Goal: Information Seeking & Learning: Learn about a topic

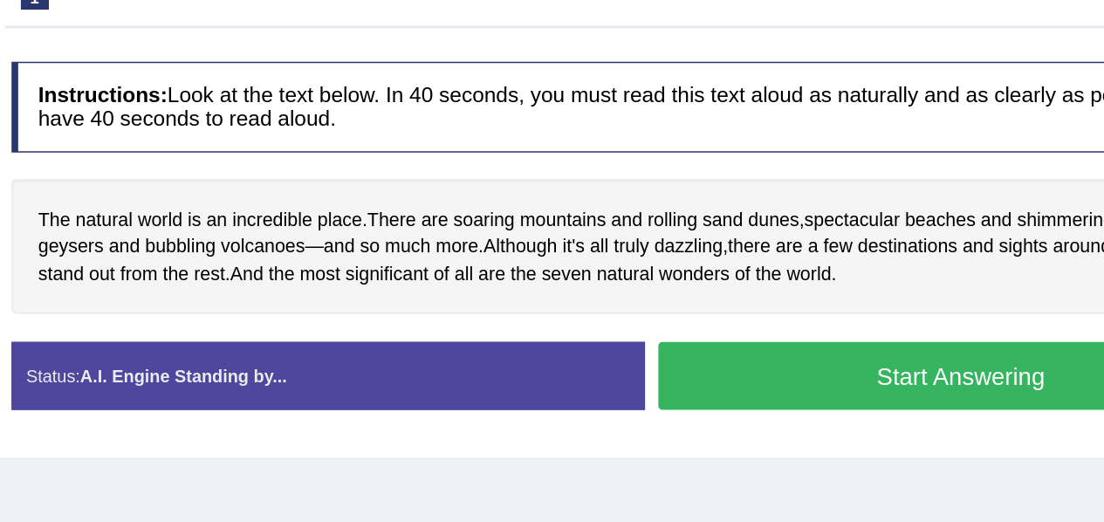
click at [576, 393] on div "Home Practice Speaking: Read Aloud Seven Natural Wonders * Remember to use the …" at bounding box center [652, 218] width 903 height 873
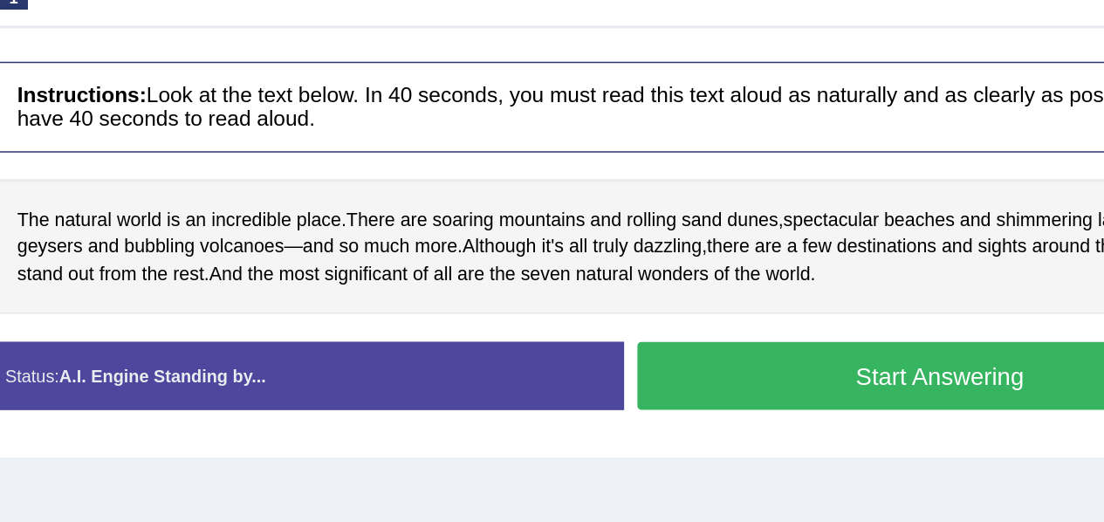
click at [775, 334] on button "Start Answering" at bounding box center [859, 335] width 397 height 44
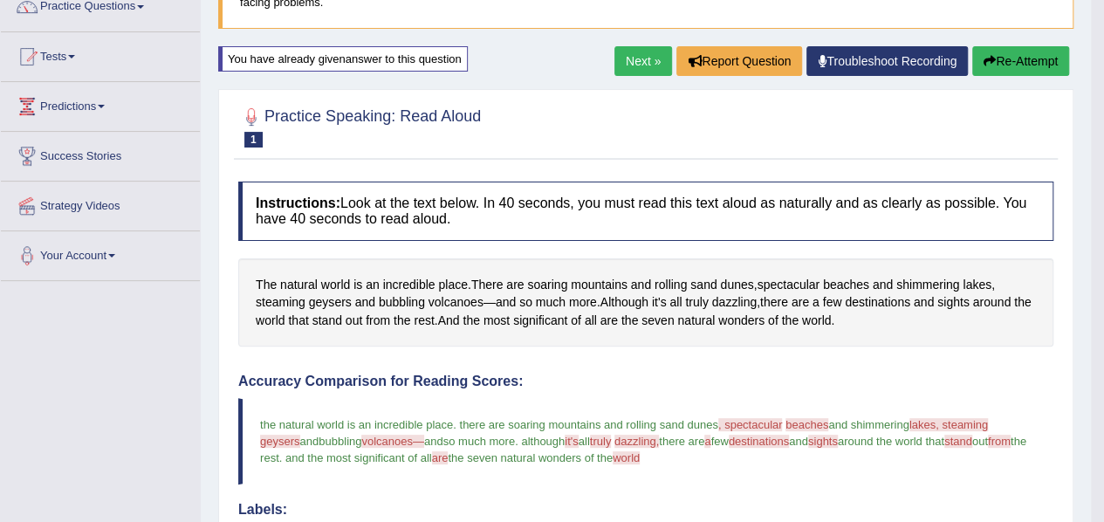
scroll to position [154, 0]
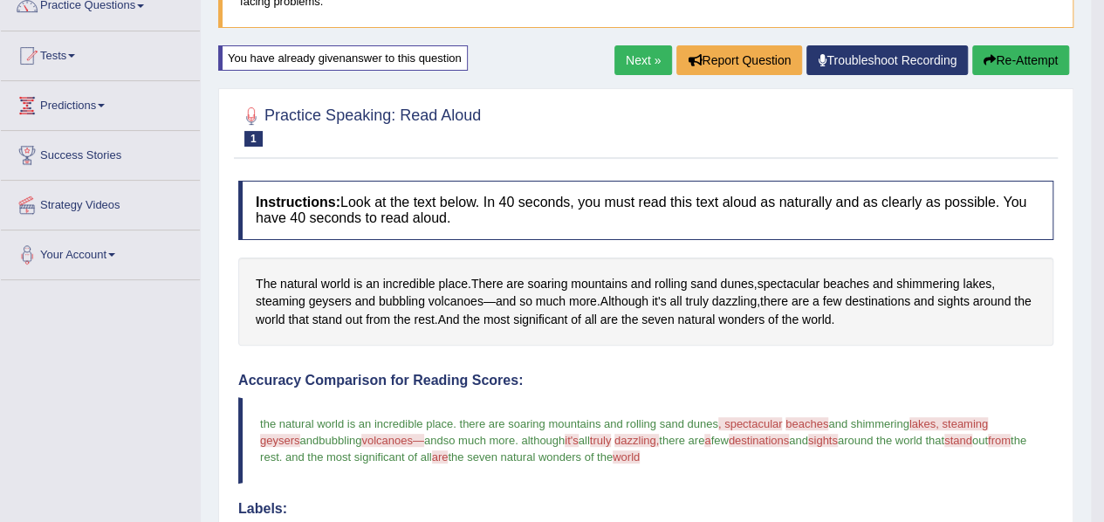
click at [637, 59] on link "Next »" at bounding box center [643, 60] width 58 height 30
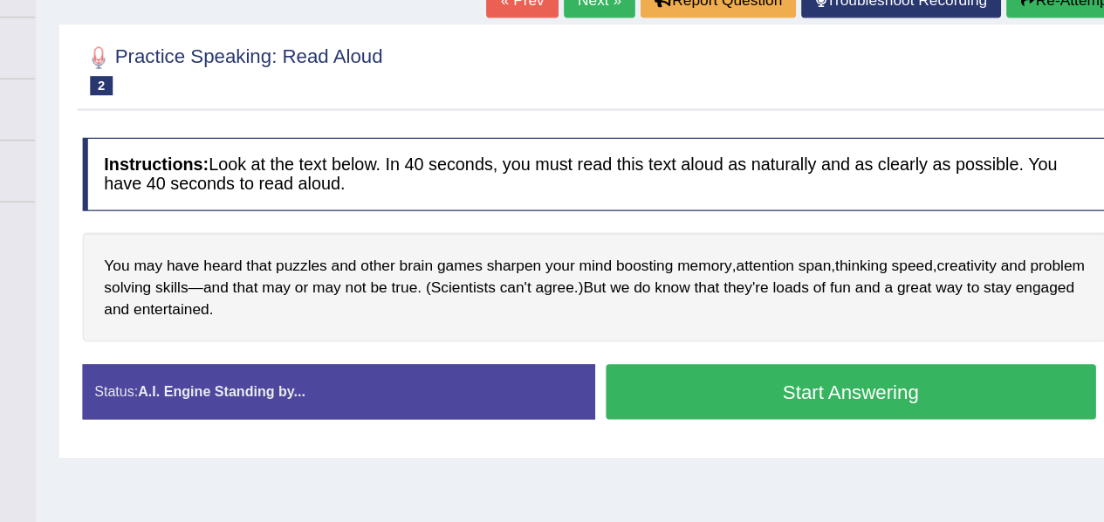
scroll to position [198, 0]
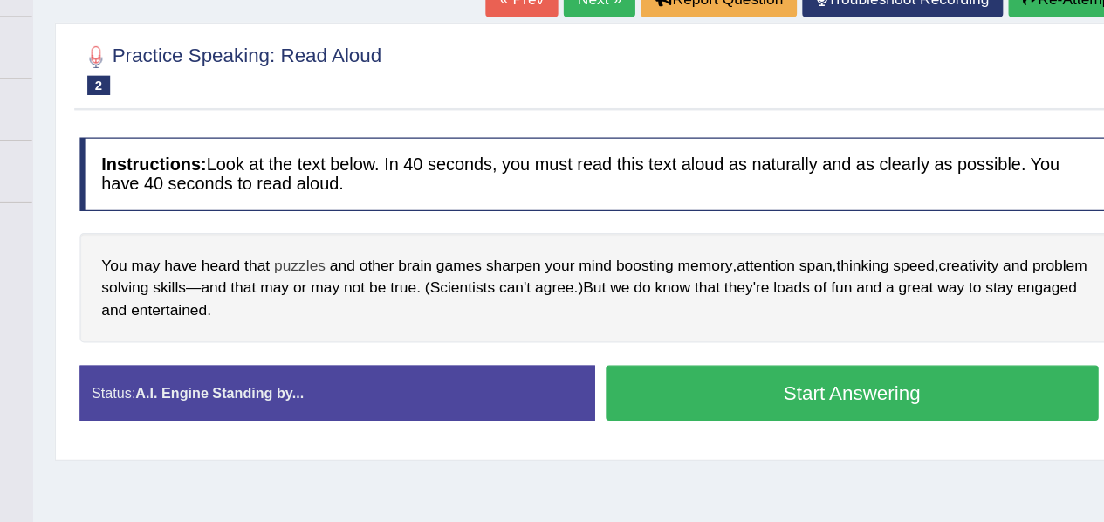
click at [413, 284] on span "puzzles" at bounding box center [414, 287] width 41 height 18
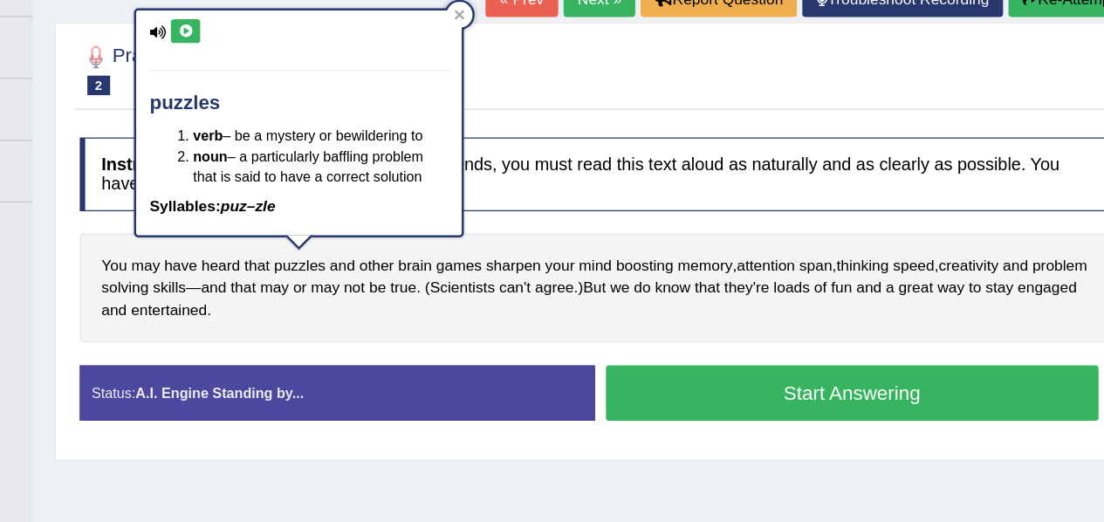
click at [319, 103] on button at bounding box center [323, 98] width 24 height 19
click at [325, 94] on icon at bounding box center [323, 98] width 13 height 10
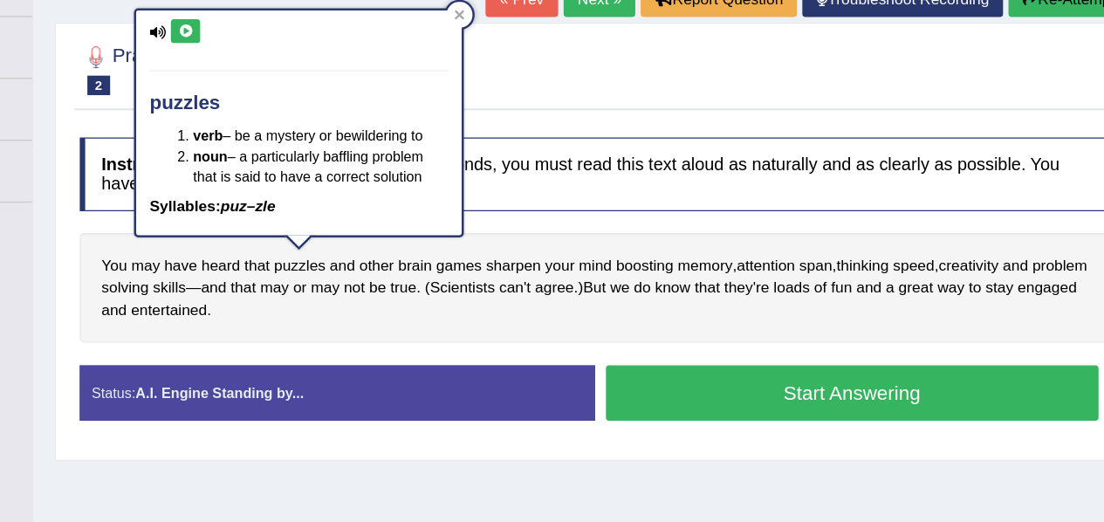
click at [325, 94] on icon at bounding box center [323, 98] width 13 height 10
click at [294, 296] on span "solving" at bounding box center [275, 305] width 38 height 18
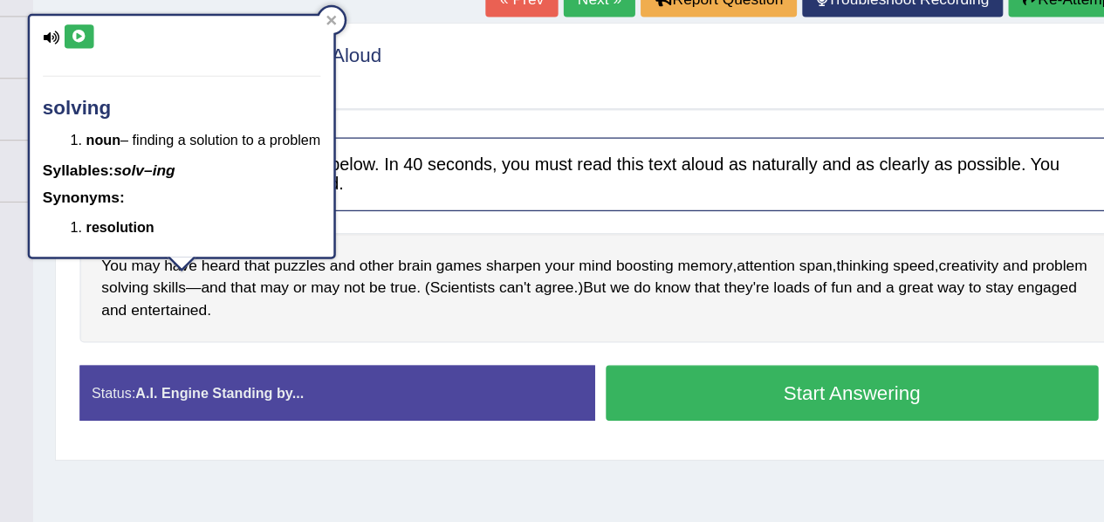
click at [235, 107] on button at bounding box center [238, 102] width 24 height 19
click at [793, 298] on span "they're" at bounding box center [774, 305] width 37 height 18
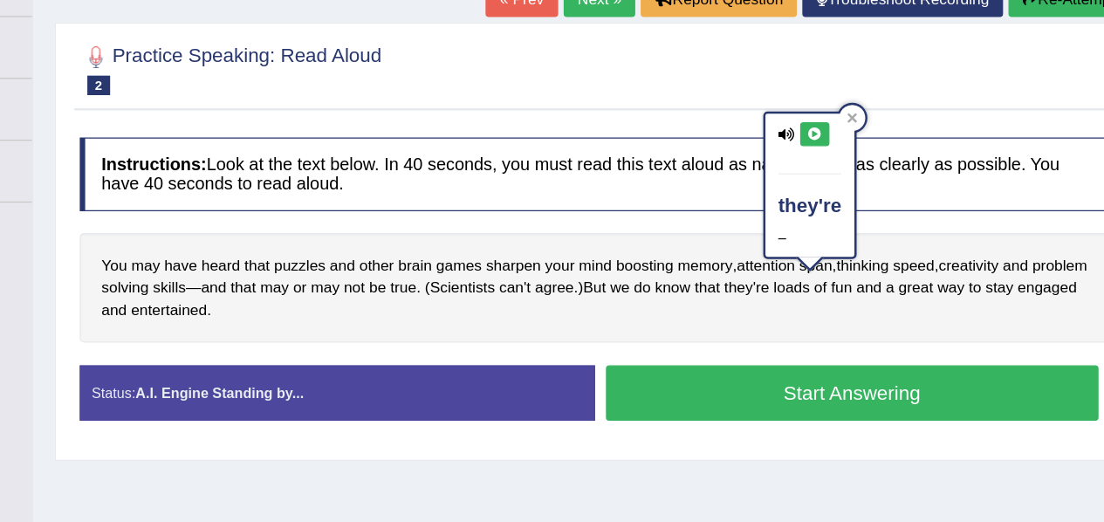
click at [832, 182] on icon at bounding box center [829, 181] width 13 height 10
click at [831, 180] on icon at bounding box center [829, 181] width 13 height 10
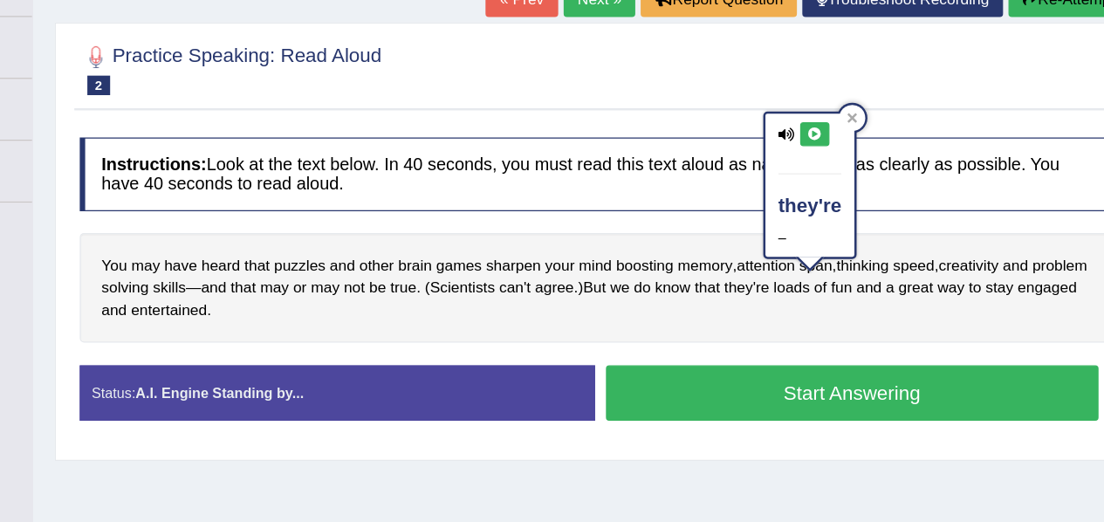
click at [831, 180] on icon at bounding box center [829, 181] width 13 height 10
click at [793, 301] on span "they're" at bounding box center [774, 305] width 37 height 18
click at [825, 183] on icon at bounding box center [829, 181] width 13 height 10
click at [827, 185] on button at bounding box center [830, 181] width 24 height 19
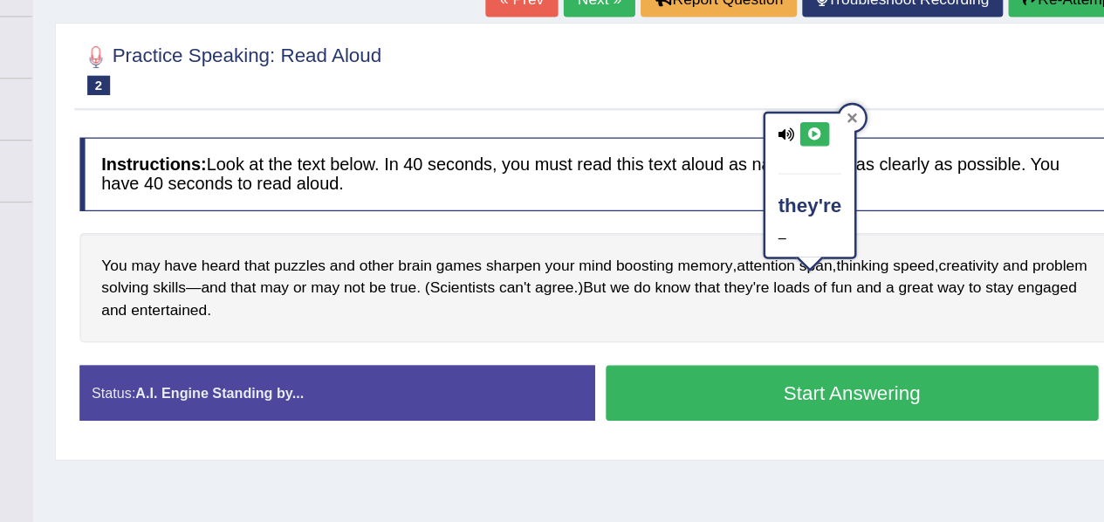
click at [859, 168] on icon at bounding box center [860, 168] width 8 height 8
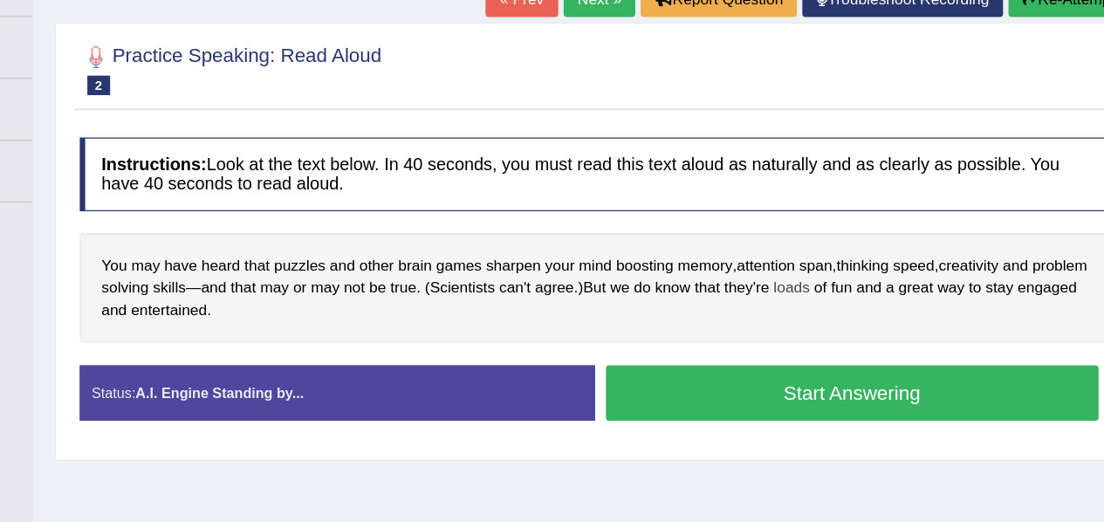
click at [825, 296] on span "loads" at bounding box center [810, 305] width 29 height 18
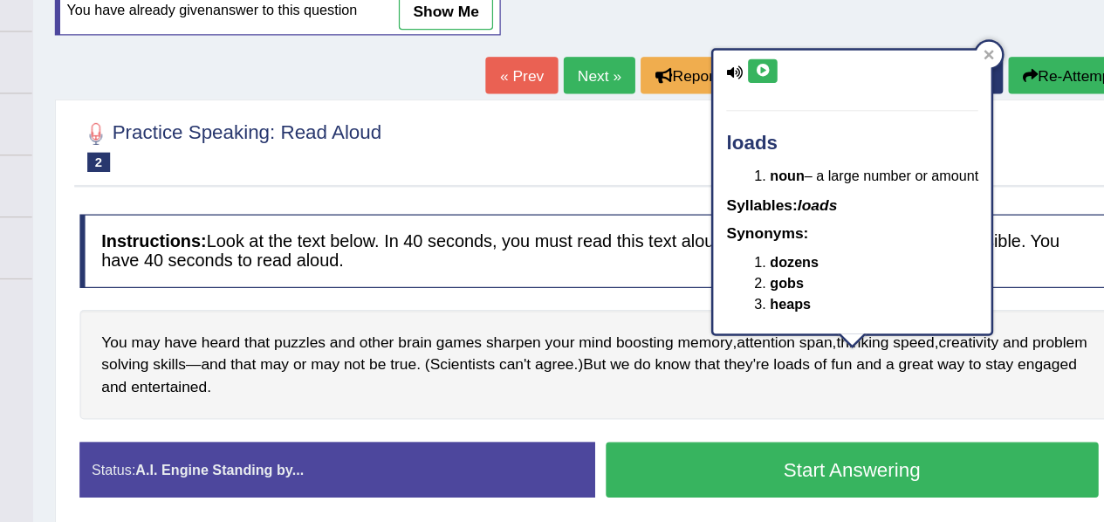
scroll to position [190, 0]
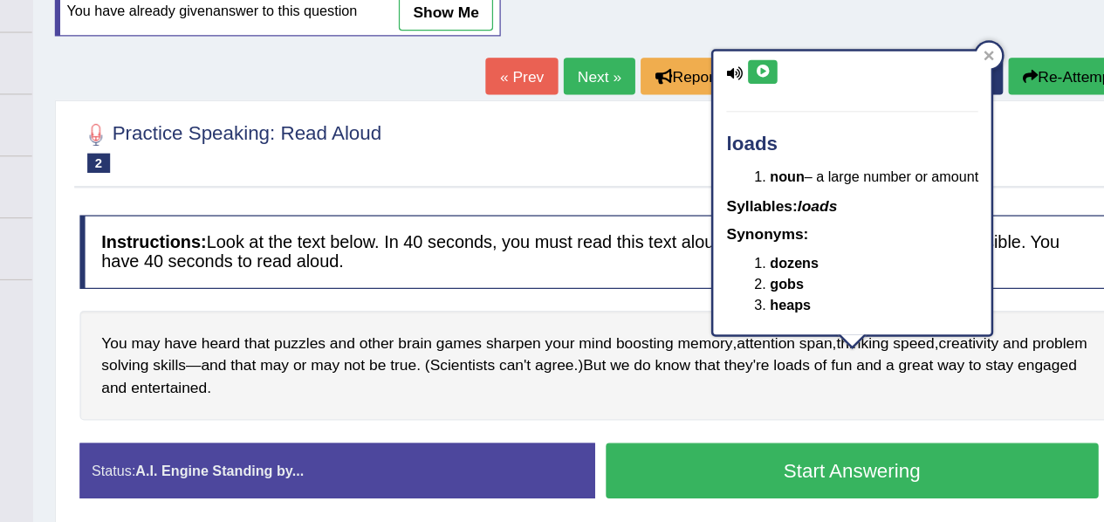
click at [788, 78] on icon at bounding box center [787, 77] width 13 height 10
click at [925, 338] on div "You may have heard that puzzles and other brain games sharpen your mind boostin…" at bounding box center [652, 313] width 828 height 89
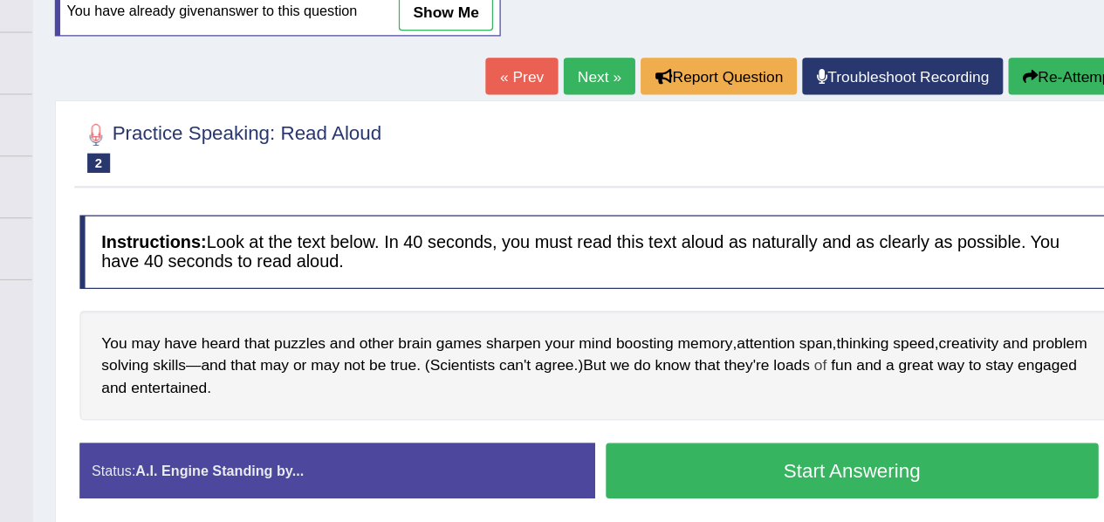
click at [839, 307] on span "of" at bounding box center [834, 313] width 10 height 18
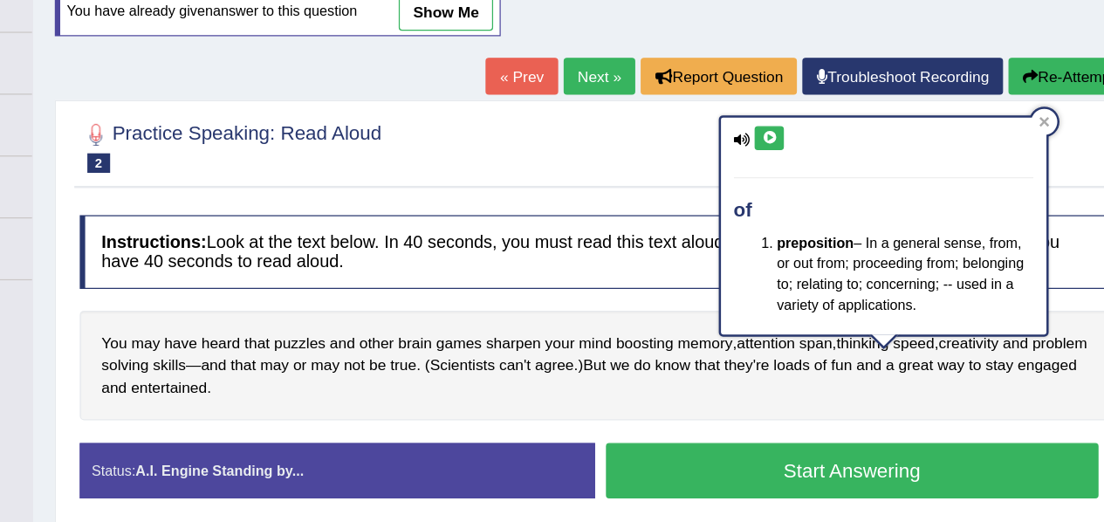
click at [790, 125] on icon at bounding box center [792, 130] width 13 height 10
click at [340, 322] on span "entertained" at bounding box center [309, 331] width 61 height 18
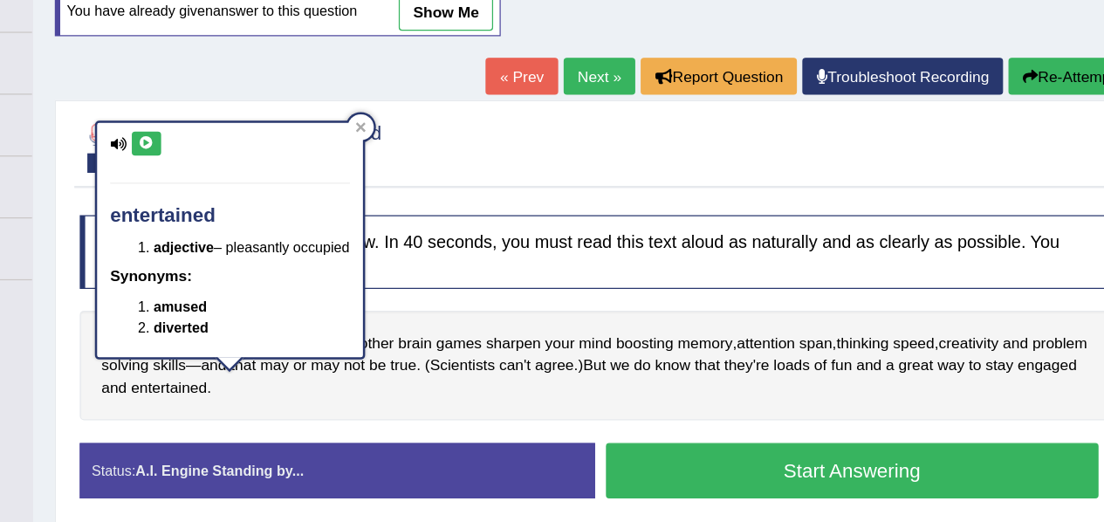
click at [298, 131] on icon at bounding box center [291, 134] width 13 height 10
click at [286, 133] on icon at bounding box center [291, 134] width 13 height 10
click at [291, 136] on icon at bounding box center [291, 134] width 13 height 10
click at [467, 118] on icon at bounding box center [464, 121] width 9 height 9
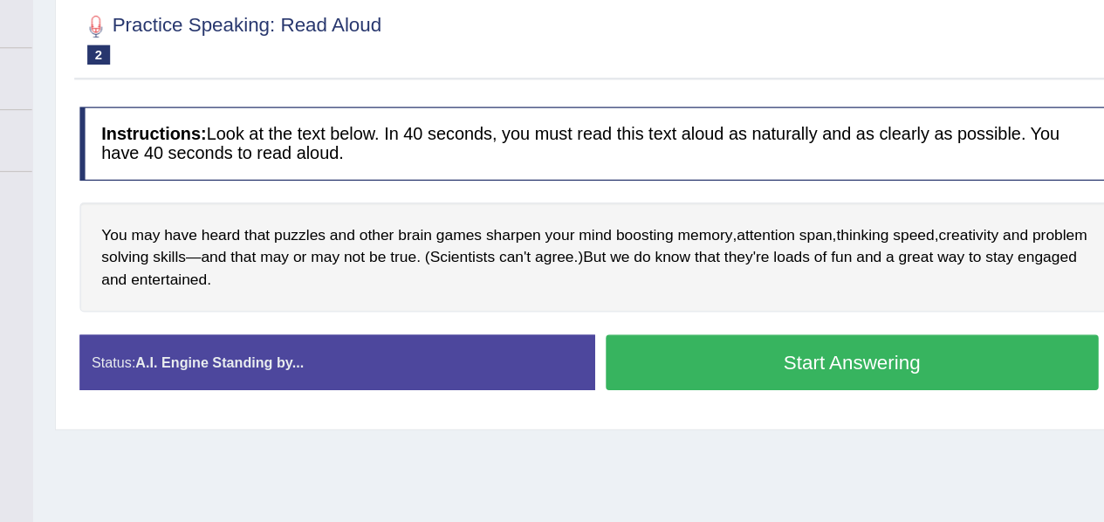
scroll to position [233, 0]
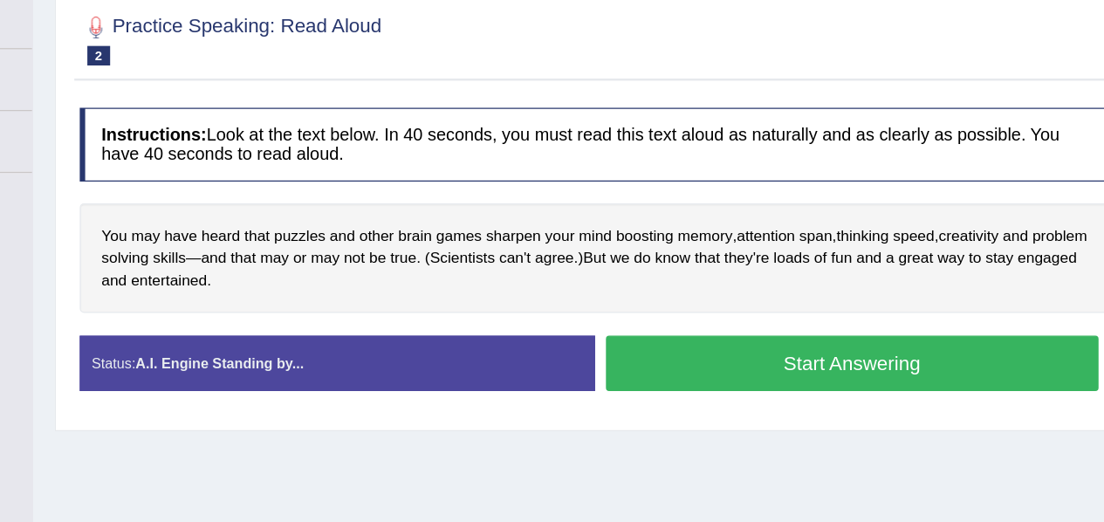
click at [689, 350] on button "Start Answering" at bounding box center [859, 354] width 397 height 44
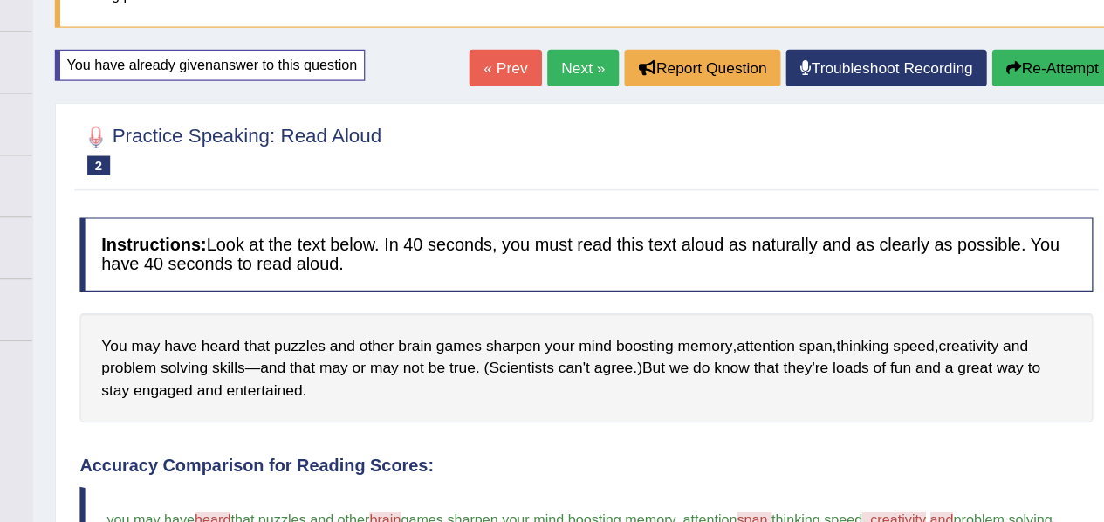
scroll to position [59, 0]
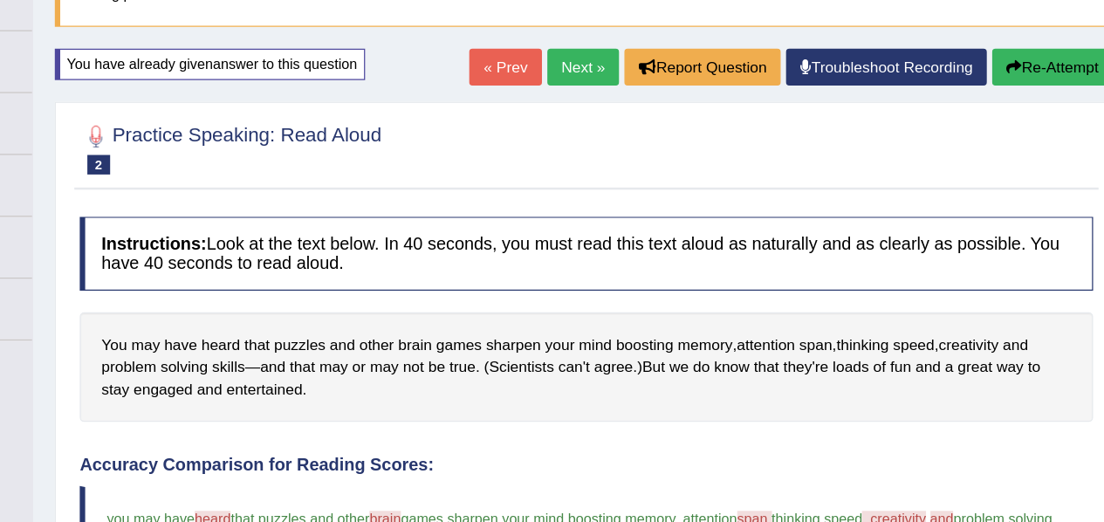
click at [1015, 155] on button "Re-Attempt" at bounding box center [1020, 155] width 97 height 30
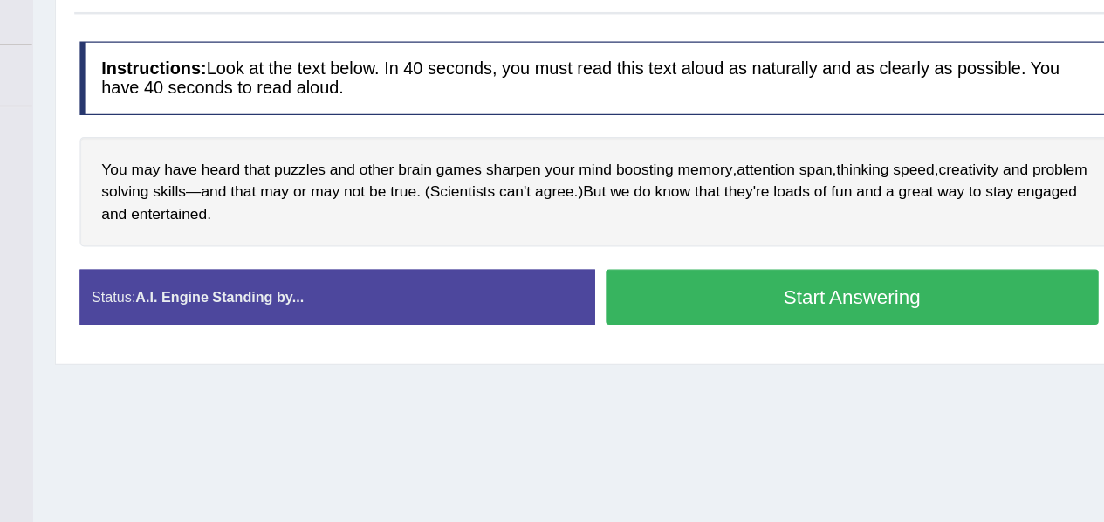
scroll to position [258, 0]
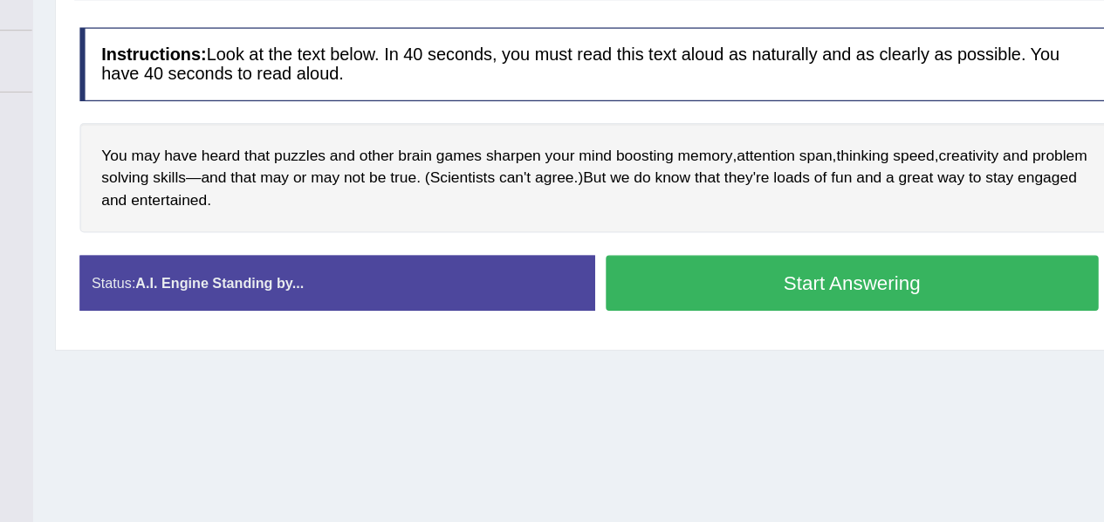
click at [912, 322] on button "Start Answering" at bounding box center [859, 329] width 397 height 44
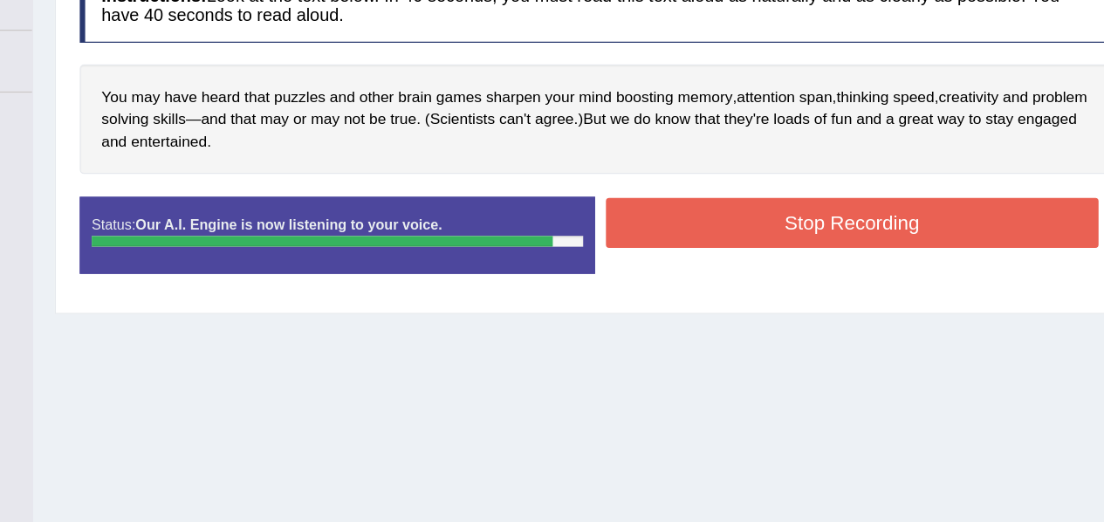
click at [883, 289] on button "Stop Recording" at bounding box center [859, 281] width 397 height 40
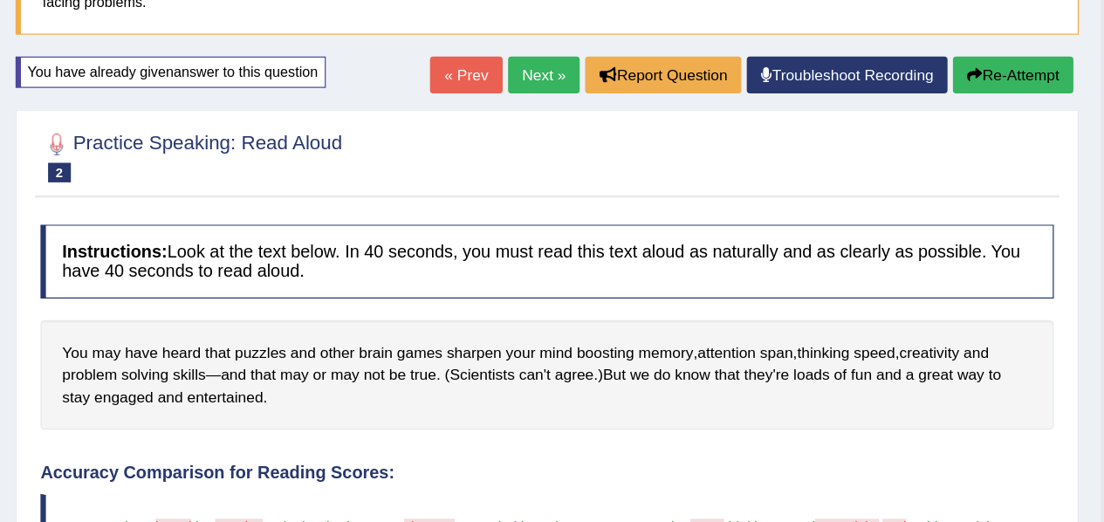
scroll to position [145, 0]
click at [637, 70] on link "Next »" at bounding box center [643, 70] width 58 height 30
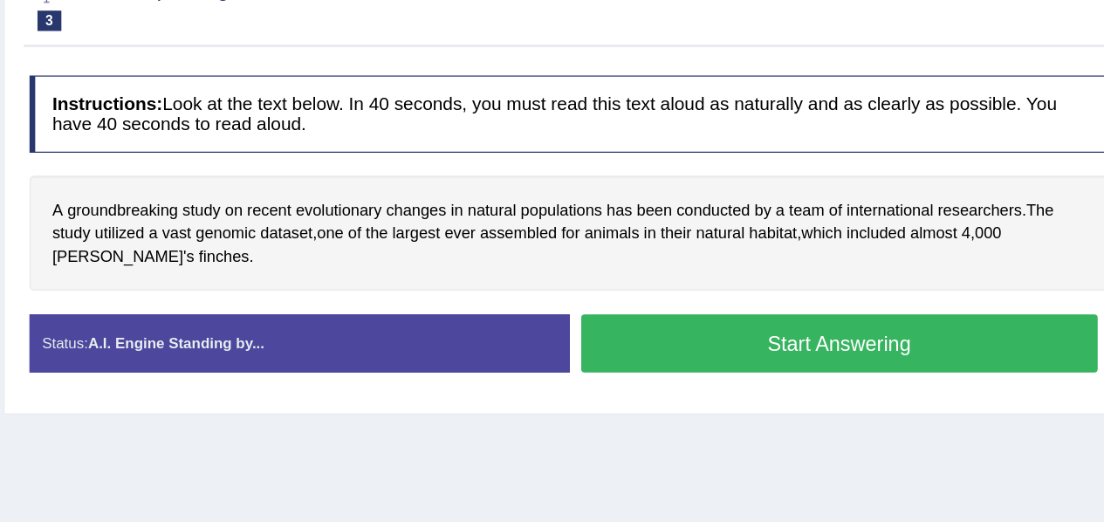
scroll to position [148, 0]
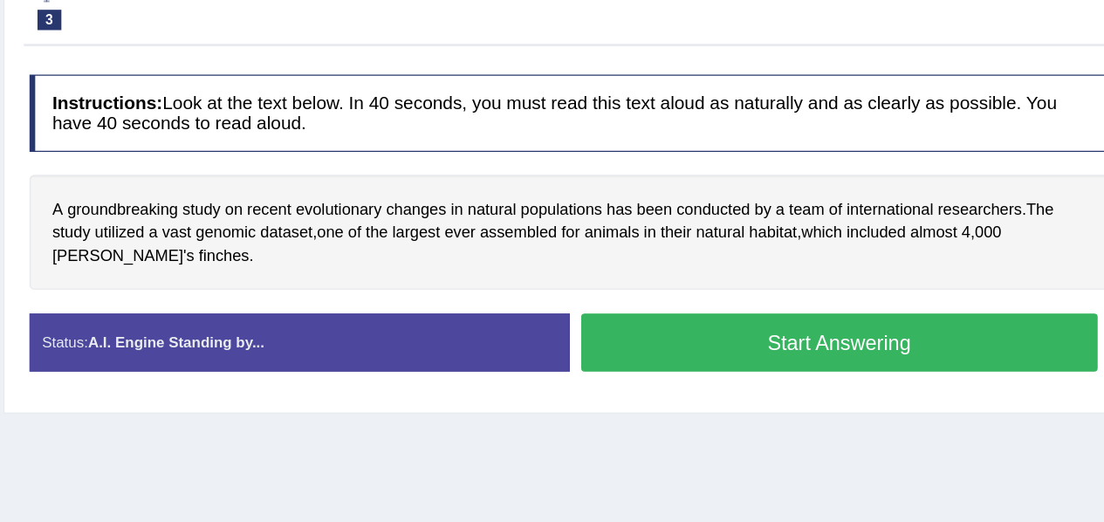
click at [736, 393] on button "Start Answering" at bounding box center [859, 383] width 397 height 44
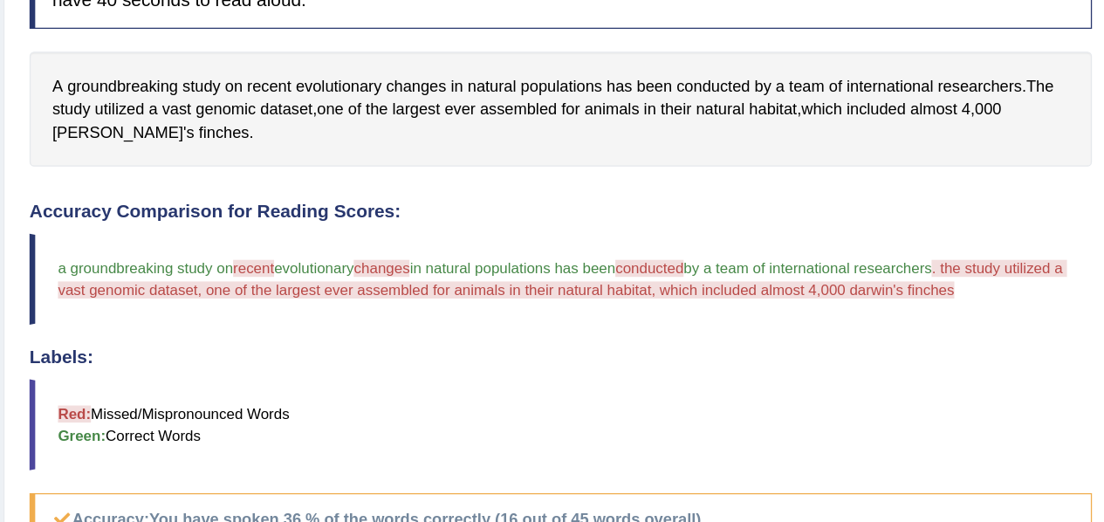
scroll to position [284, 0]
click at [419, 142] on span "recent" at bounding box center [422, 145] width 34 height 18
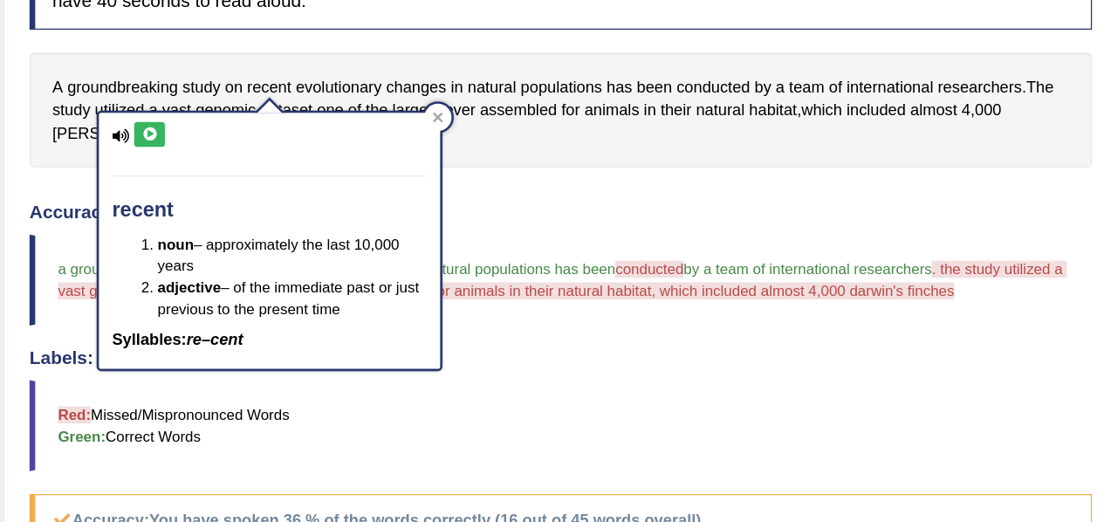
click at [339, 172] on button at bounding box center [330, 181] width 24 height 19
click at [663, 234] on h4 "Accuracy Comparison for Reading Scores:" at bounding box center [645, 242] width 815 height 16
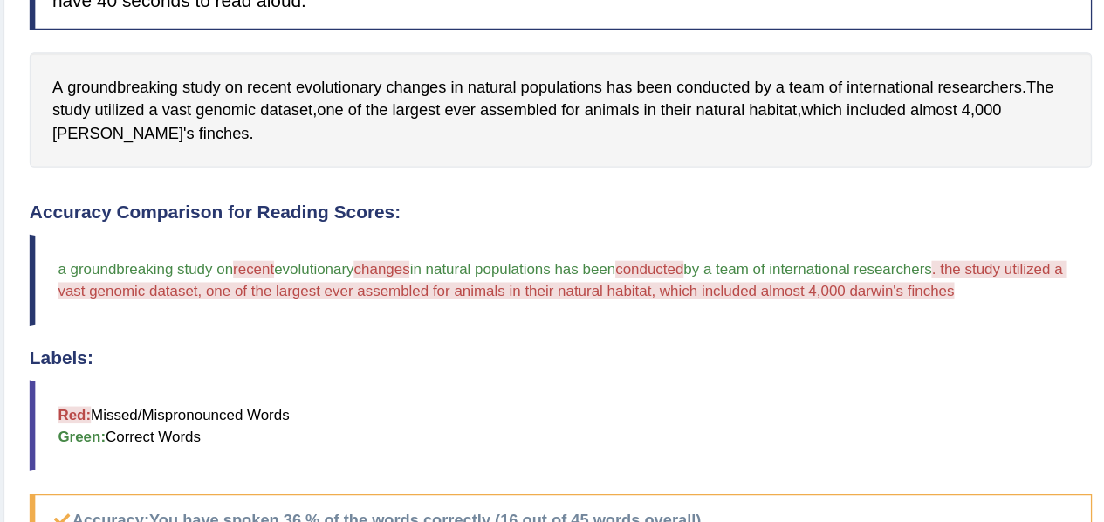
click at [663, 234] on h4 "Accuracy Comparison for Reading Scores:" at bounding box center [645, 242] width 815 height 16
click at [540, 136] on span "changes" at bounding box center [534, 145] width 46 height 18
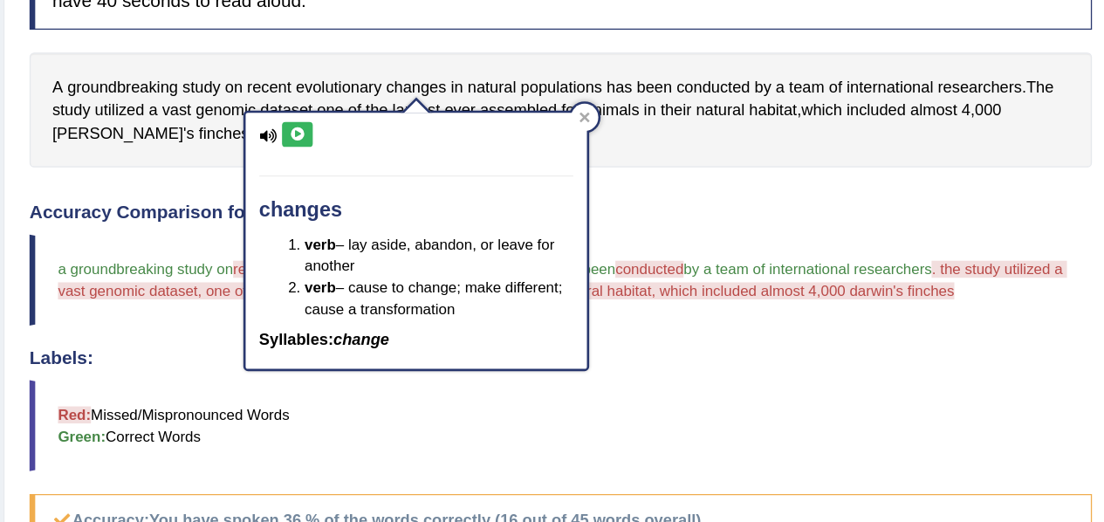
click at [448, 170] on div "changes verb – lay aside, abandon, or leave for another verb – cause to change;…" at bounding box center [535, 263] width 262 height 197
click at [447, 176] on icon at bounding box center [443, 181] width 13 height 10
click at [755, 207] on div "Instructions: Look at the text below. In 40 seconds, you must read this text al…" at bounding box center [646, 436] width 824 height 807
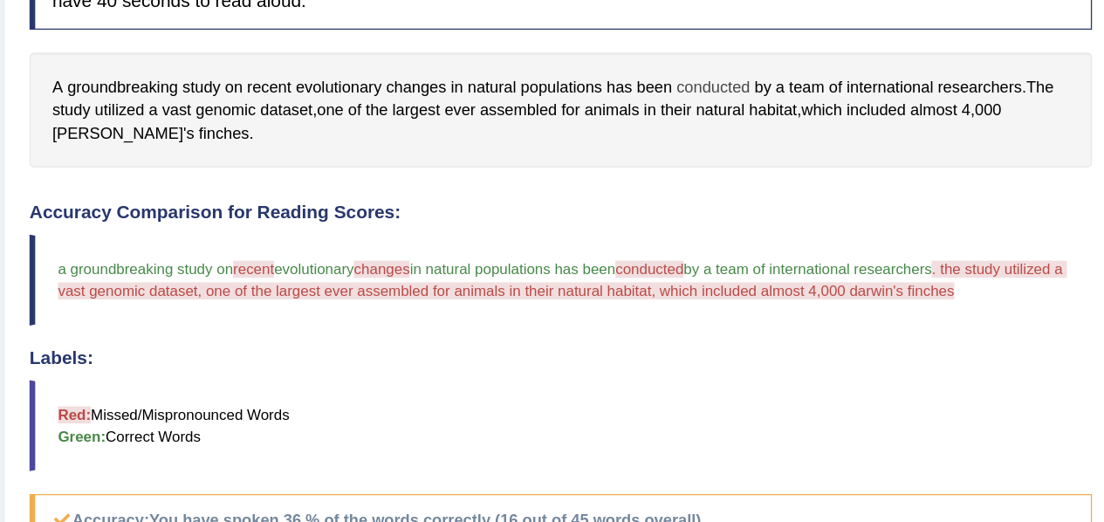
click at [759, 143] on span "conducted" at bounding box center [763, 145] width 57 height 18
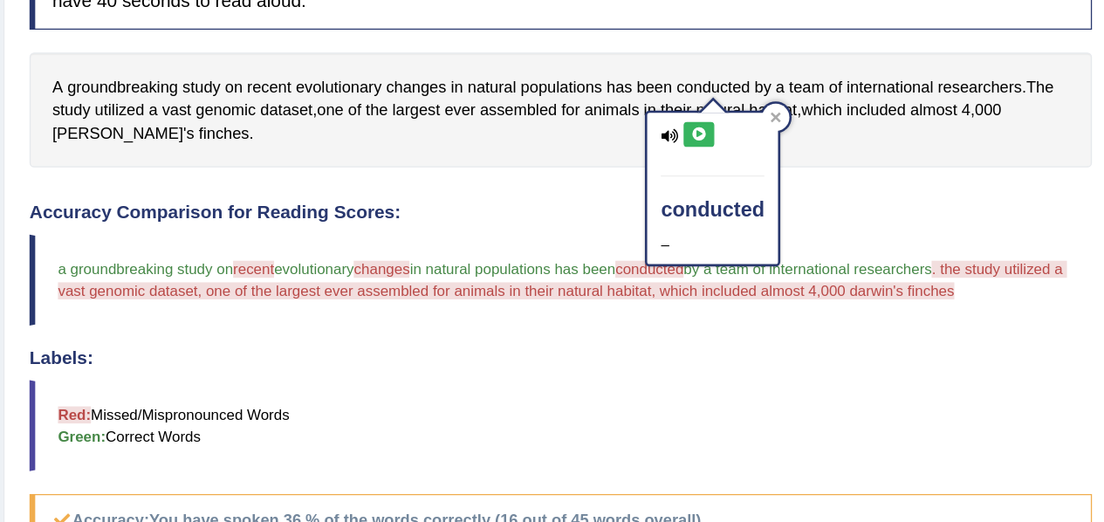
click at [743, 181] on button at bounding box center [752, 181] width 24 height 19
click at [748, 182] on icon at bounding box center [751, 181] width 13 height 10
click at [752, 173] on button at bounding box center [752, 181] width 24 height 19
click at [893, 213] on div "Instructions: Look at the text below. In 40 seconds, you must read this text al…" at bounding box center [646, 436] width 824 height 807
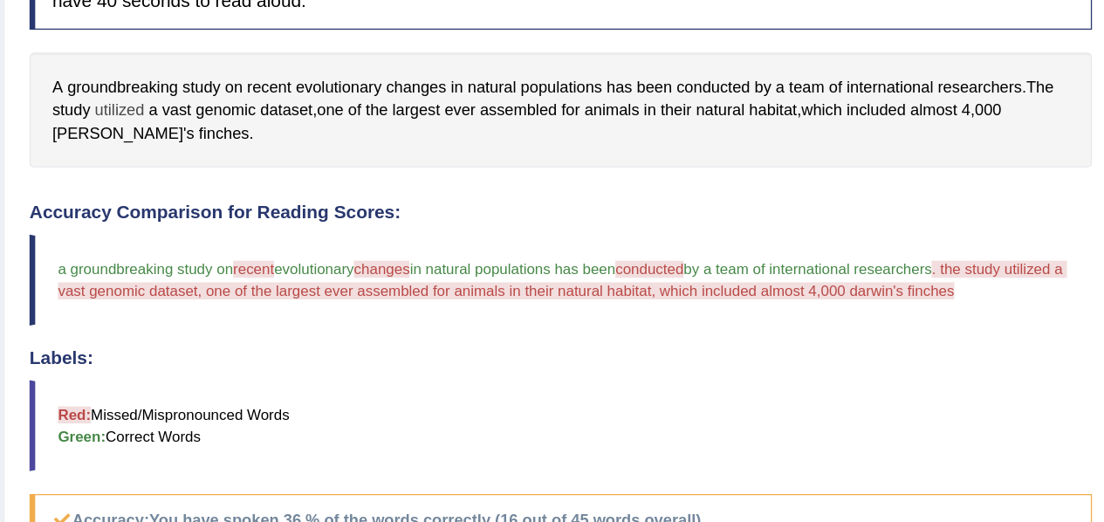
click at [313, 156] on span "utilized" at bounding box center [307, 163] width 38 height 18
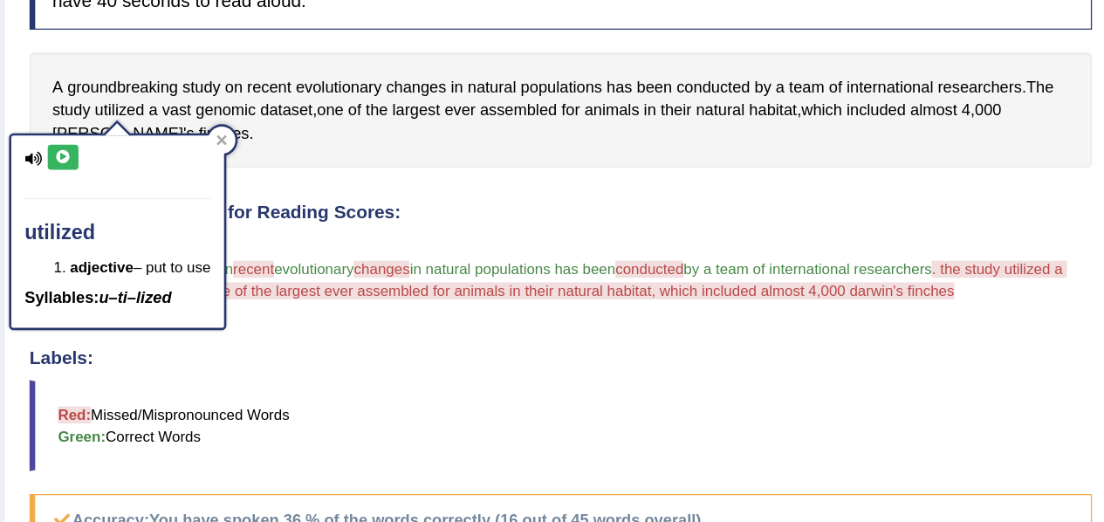
click at [261, 194] on icon at bounding box center [263, 199] width 13 height 10
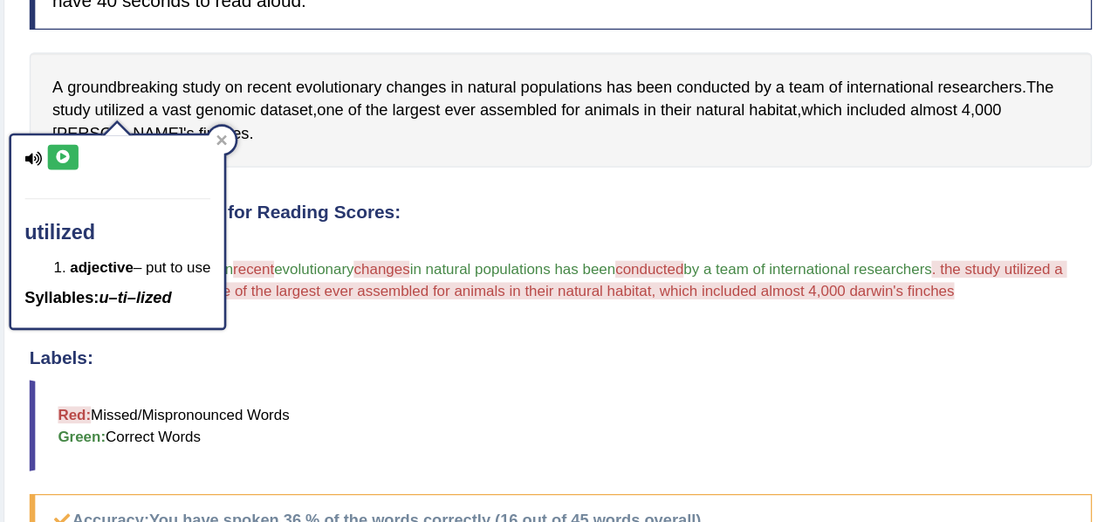
click at [261, 194] on icon at bounding box center [263, 199] width 13 height 10
click at [515, 206] on div "Instructions: Look at the text below. In 40 seconds, you must read this text al…" at bounding box center [646, 436] width 824 height 807
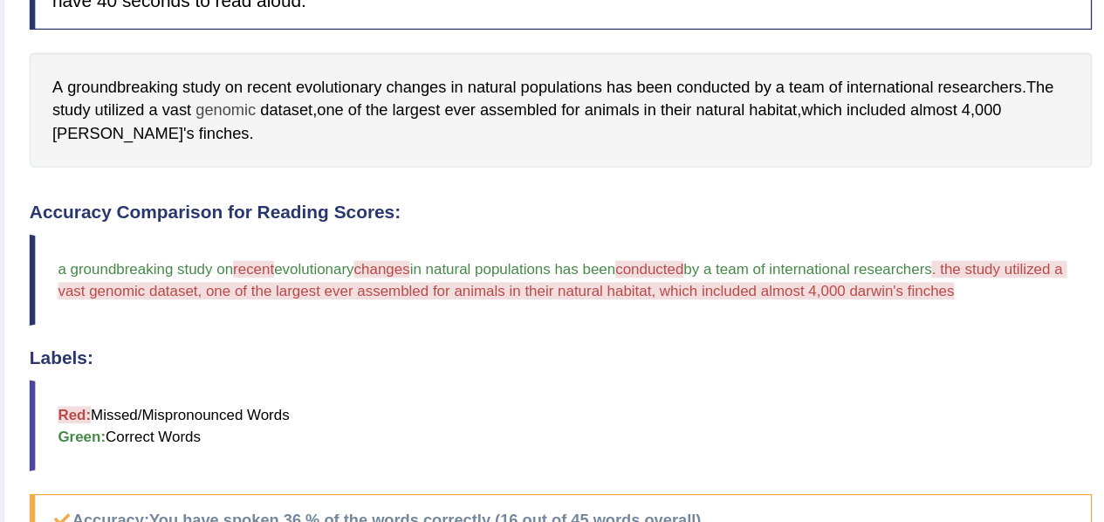
click at [394, 166] on span "genomic" at bounding box center [389, 163] width 46 height 18
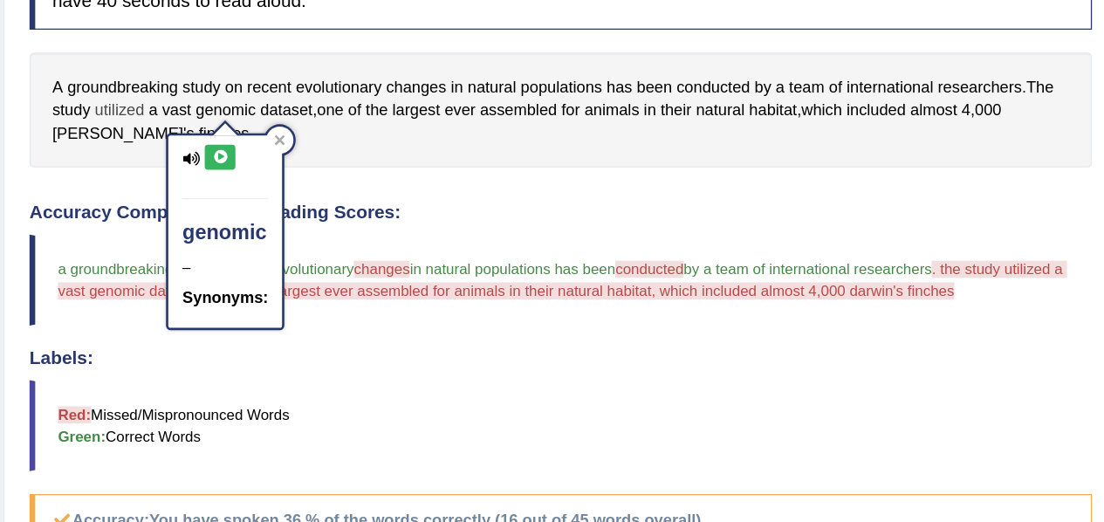
click at [316, 161] on span "utilized" at bounding box center [307, 163] width 38 height 18
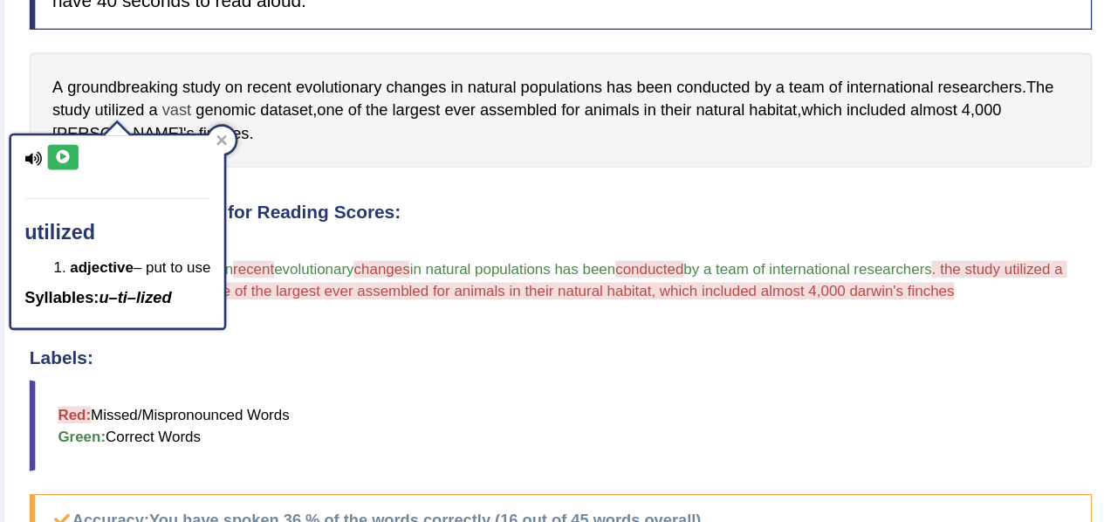
click at [347, 162] on span "vast" at bounding box center [351, 163] width 23 height 18
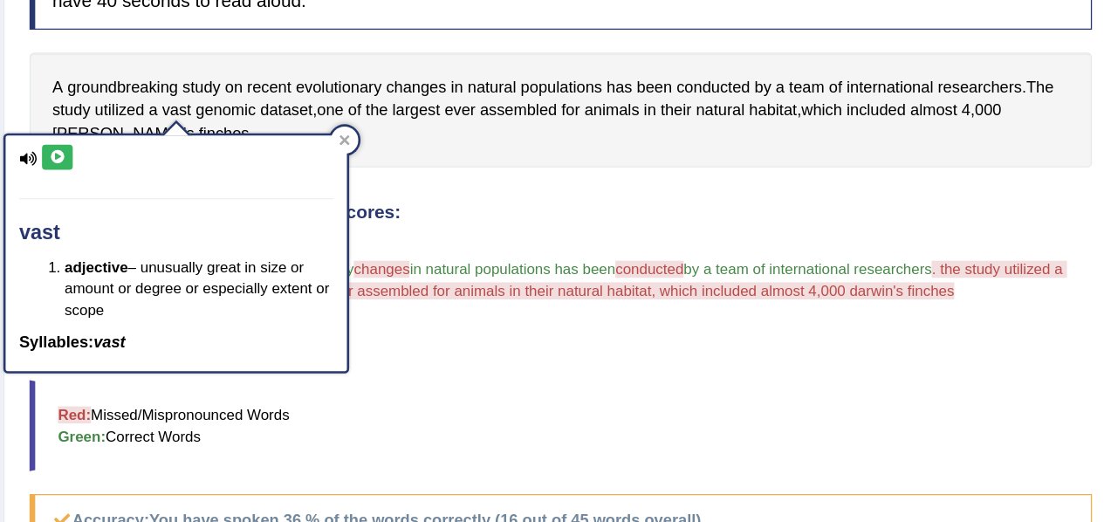
click at [256, 198] on icon at bounding box center [259, 199] width 13 height 10
click at [609, 226] on div "Instructions: Look at the text below. In 40 seconds, you must read this text al…" at bounding box center [646, 436] width 824 height 807
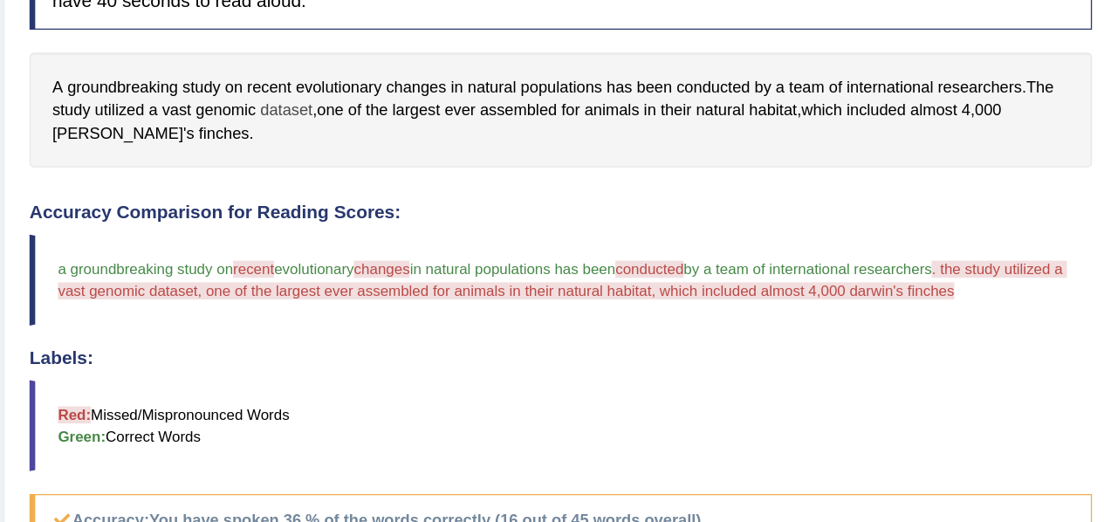
click at [440, 161] on span "dataset" at bounding box center [435, 163] width 40 height 18
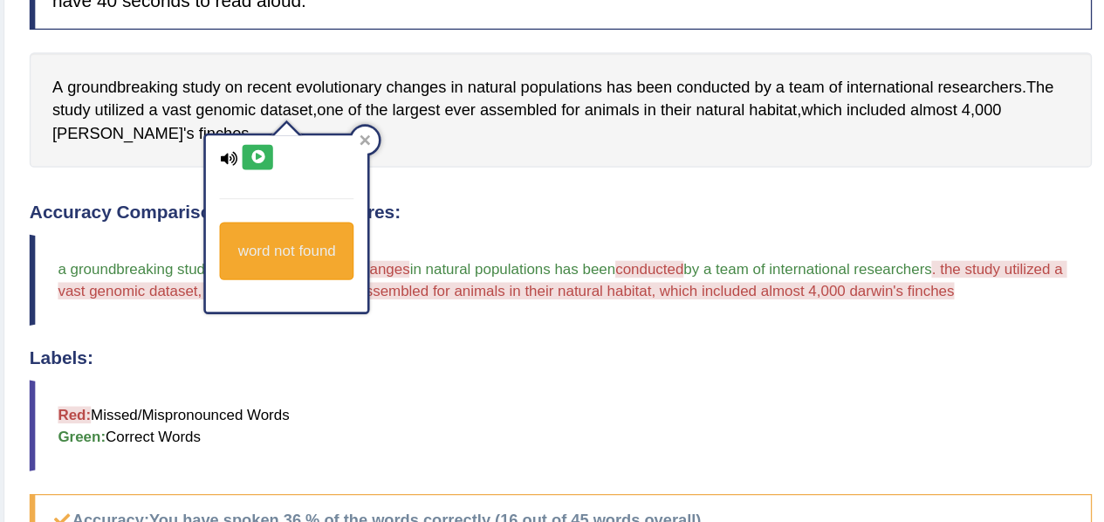
click at [411, 199] on icon at bounding box center [413, 199] width 13 height 10
click at [420, 204] on button at bounding box center [413, 198] width 24 height 19
click at [611, 161] on span "assembled" at bounding box center [613, 163] width 59 height 18
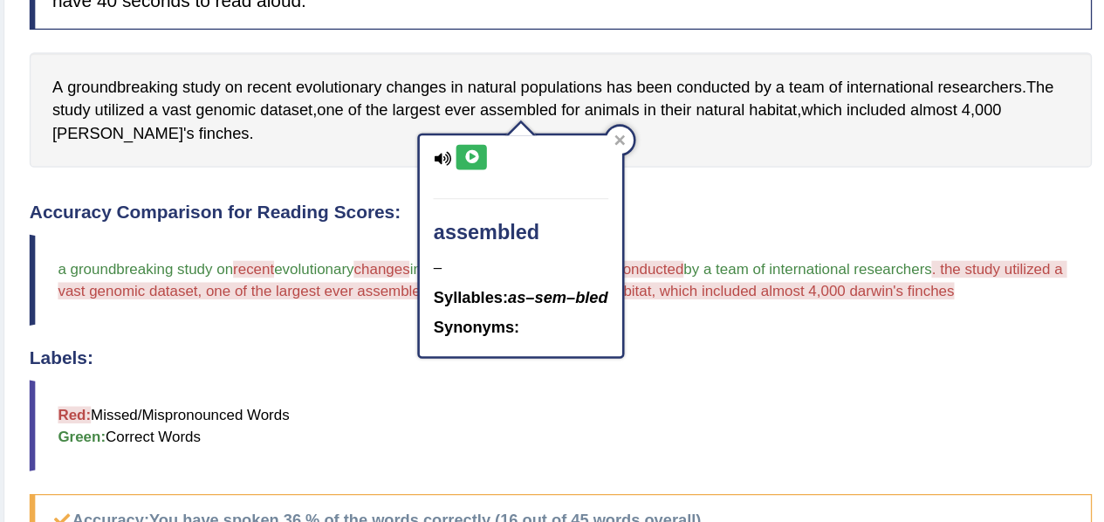
click at [578, 196] on icon at bounding box center [577, 199] width 13 height 10
click at [776, 190] on div "A groundbreaking study on recent evolutionary changes in natural populations ha…" at bounding box center [645, 163] width 815 height 89
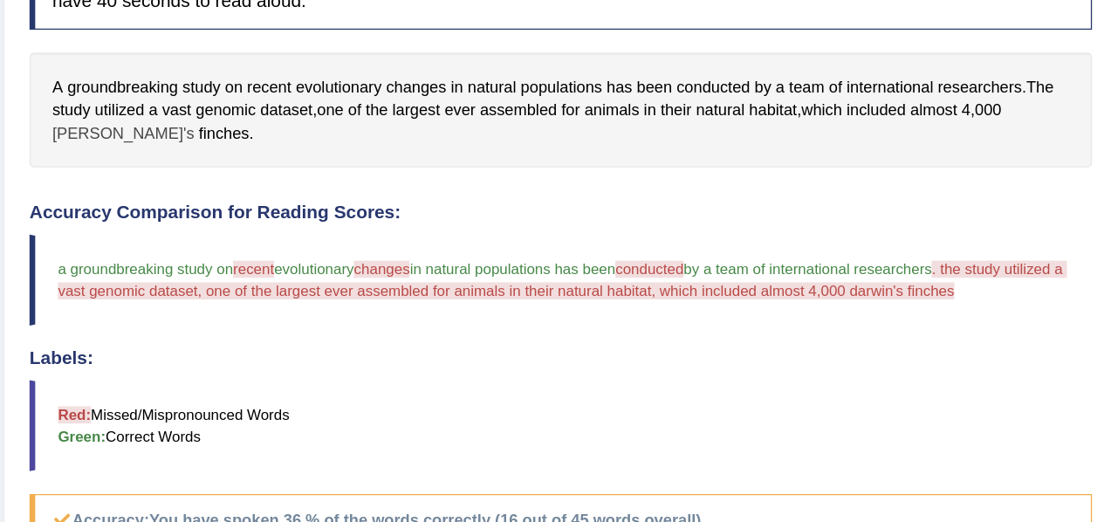
click at [292, 181] on span "[PERSON_NAME]'s" at bounding box center [310, 181] width 109 height 18
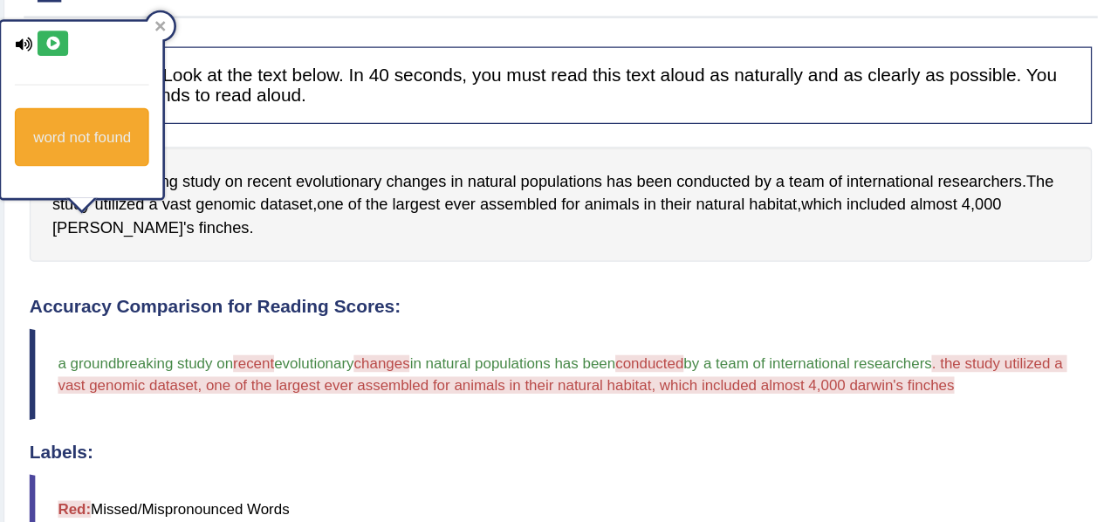
click at [252, 30] on button at bounding box center [256, 39] width 24 height 19
click at [258, 39] on icon at bounding box center [256, 39] width 13 height 10
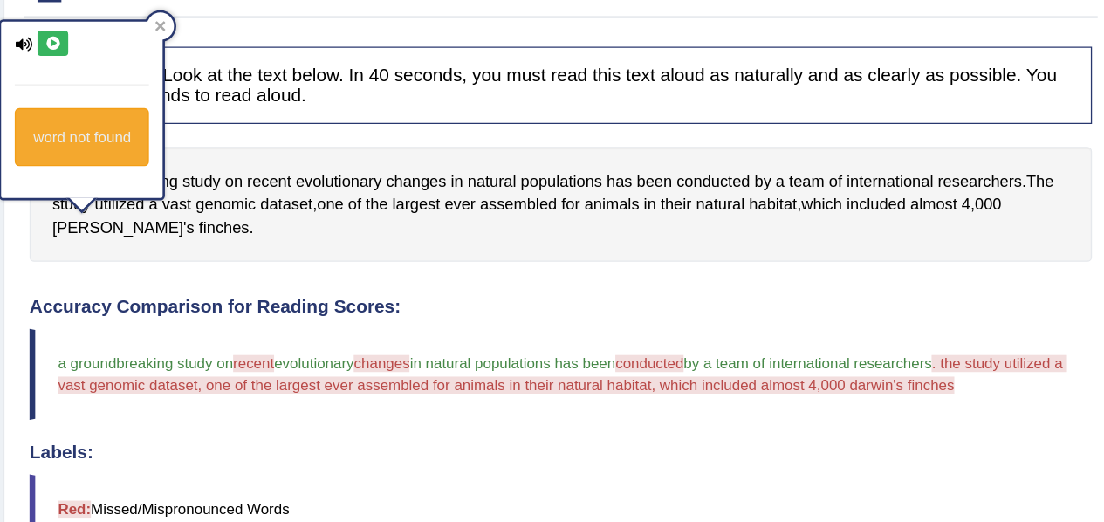
click at [258, 39] on icon at bounding box center [256, 39] width 13 height 10
click at [368, 181] on span "finches" at bounding box center [387, 181] width 38 height 18
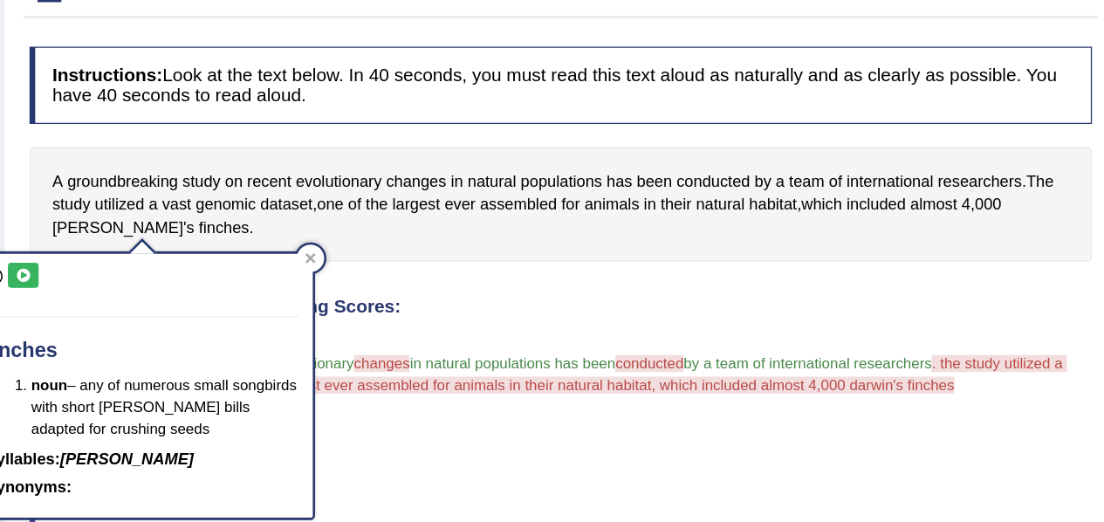
click at [231, 216] on icon at bounding box center [233, 217] width 13 height 10
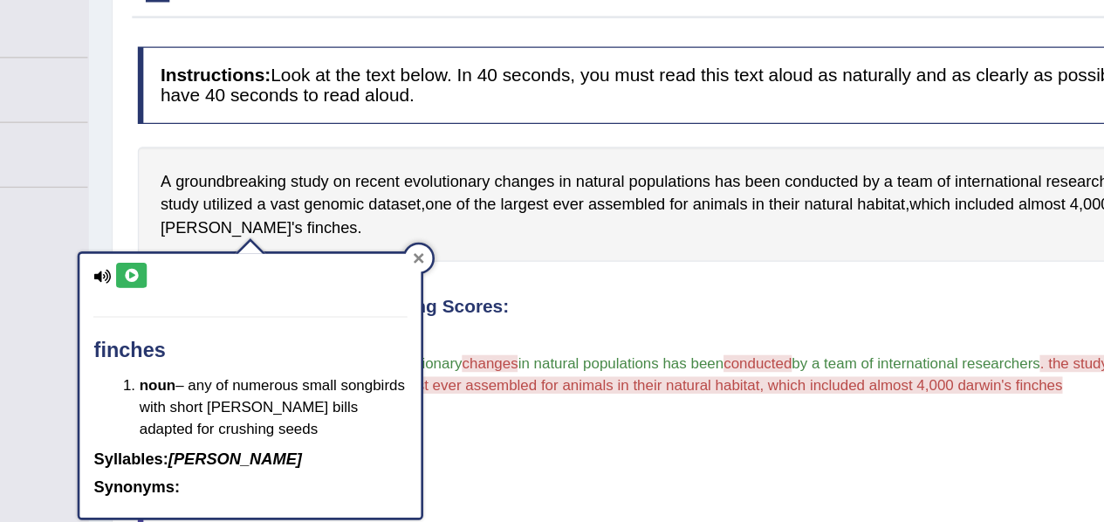
click at [456, 202] on icon at bounding box center [454, 205] width 8 height 8
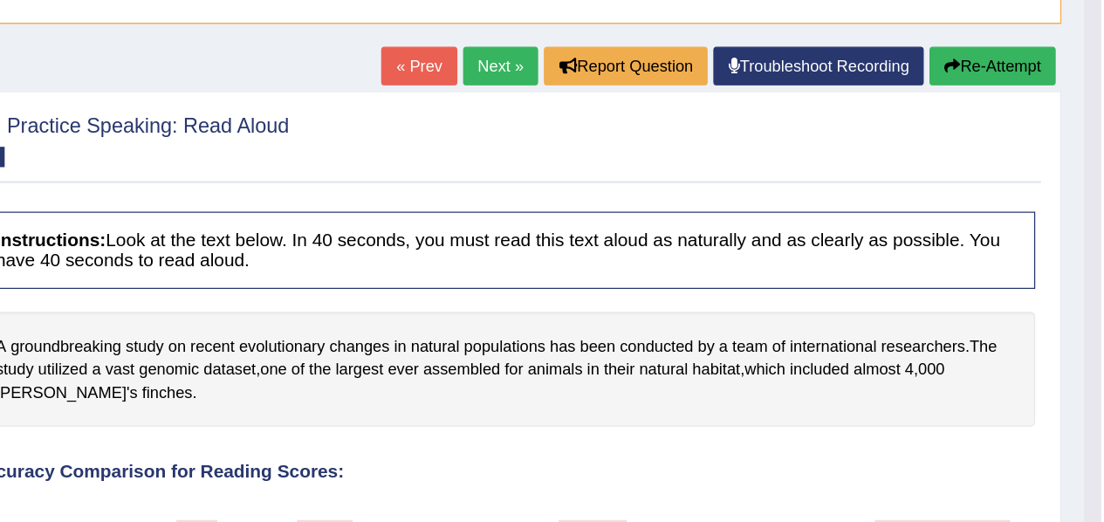
scroll to position [164, 0]
click at [1030, 41] on button "Re-Attempt" at bounding box center [1020, 51] width 97 height 30
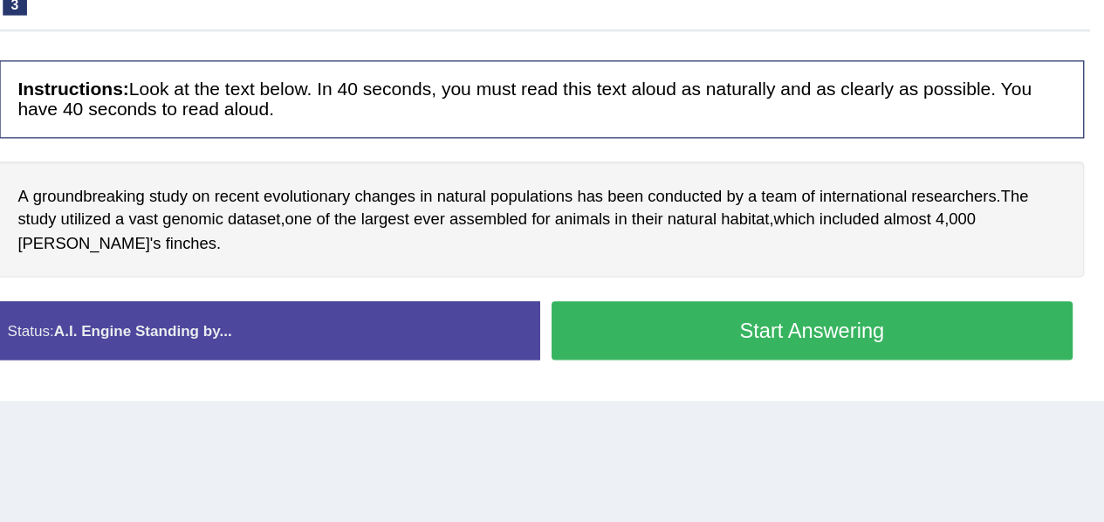
scroll to position [236, 0]
click at [822, 354] on button "Start Answering" at bounding box center [859, 351] width 397 height 44
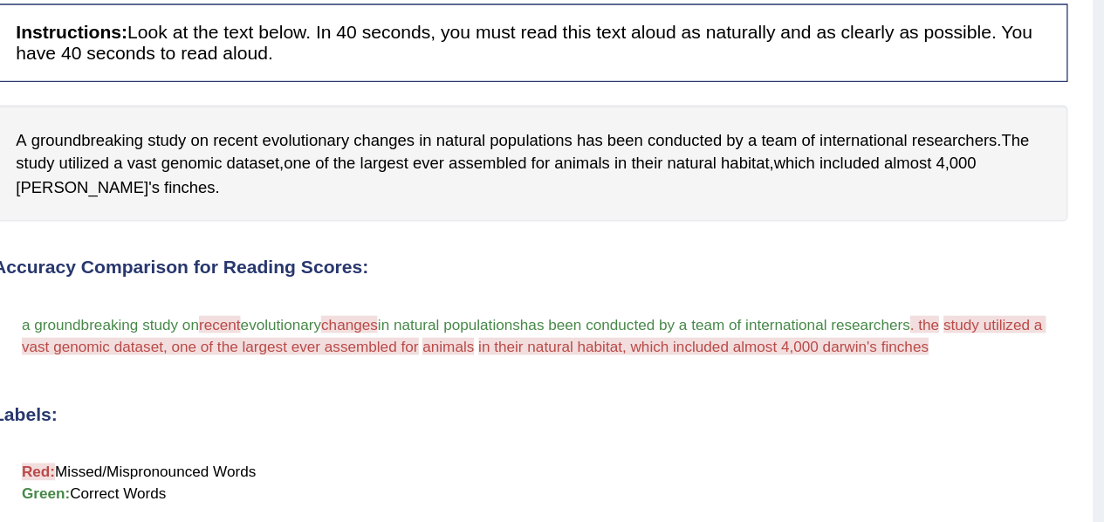
scroll to position [329, 0]
